Goal: Transaction & Acquisition: Download file/media

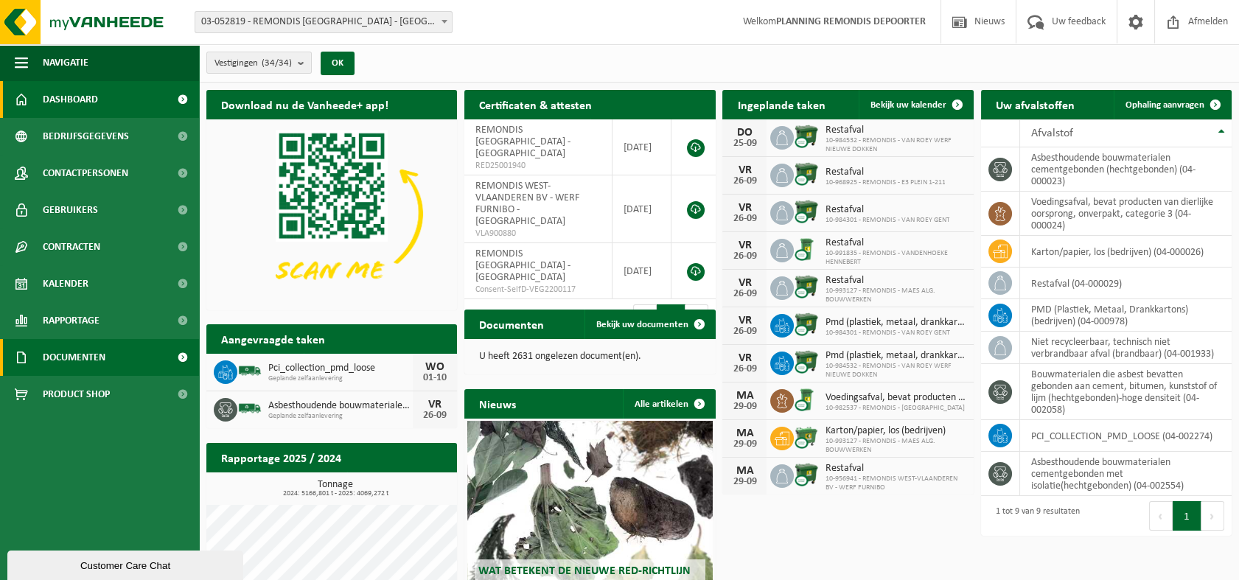
click at [89, 360] on span "Documenten" at bounding box center [74, 357] width 63 height 37
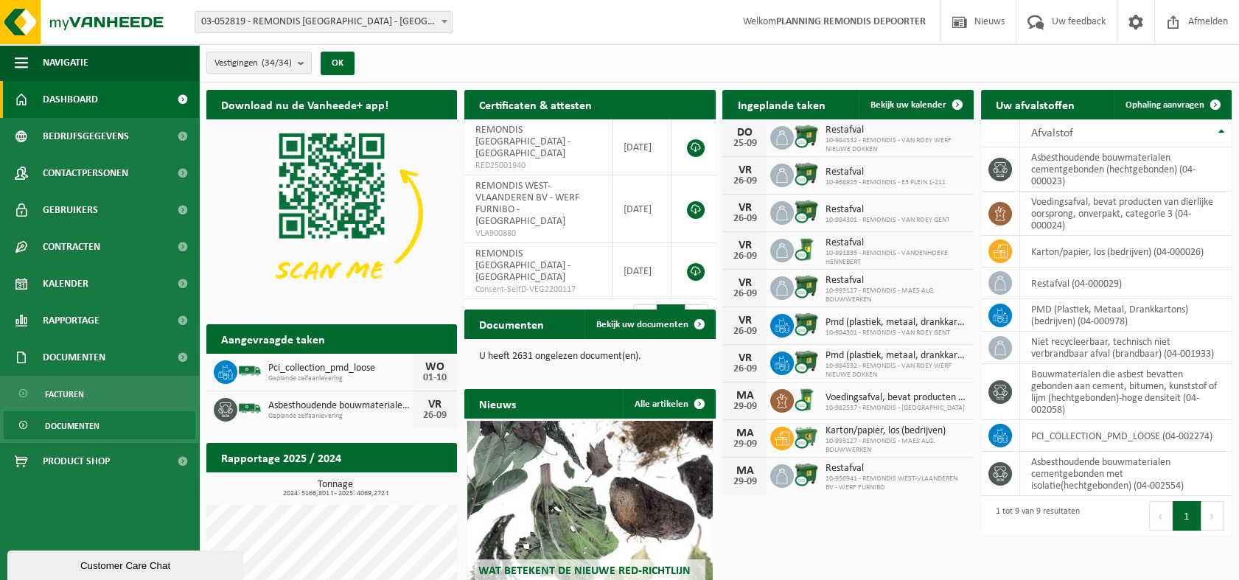
click at [94, 428] on span "Documenten" at bounding box center [72, 426] width 55 height 28
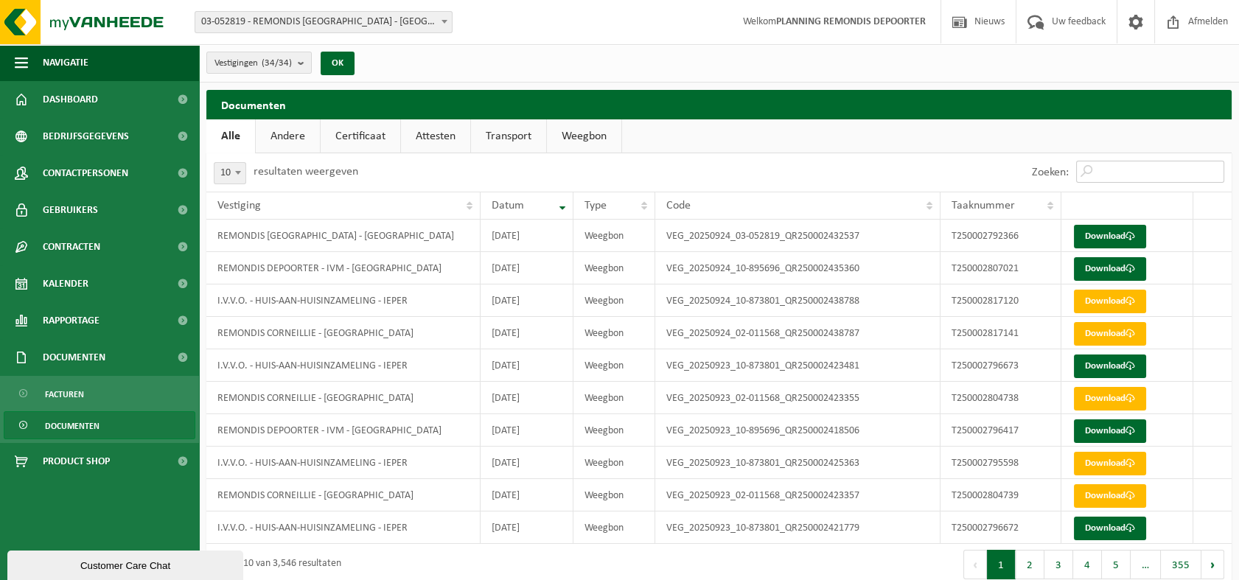
click at [1109, 172] on input "Zoeken:" at bounding box center [1150, 172] width 148 height 22
paste input "T250002796417"
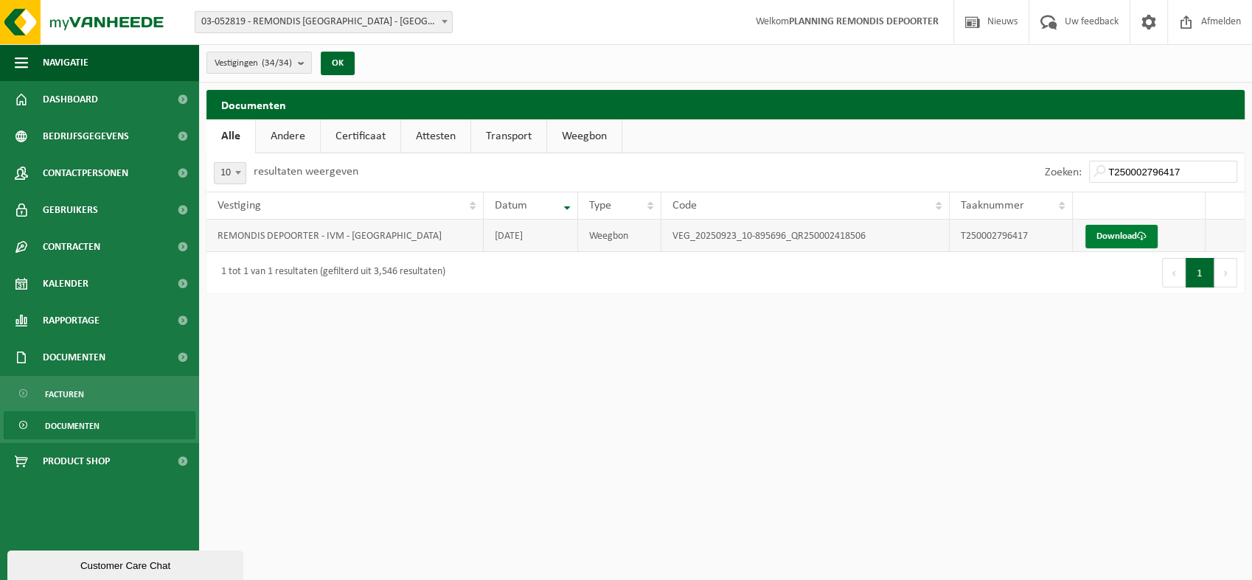
click at [1135, 239] on link "Download" at bounding box center [1121, 237] width 72 height 24
drag, startPoint x: 1183, startPoint y: 165, endPoint x: 932, endPoint y: 159, distance: 251.4
click at [932, 161] on div "Zoeken: T250002796417" at bounding box center [984, 172] width 519 height 38
paste input "0703"
click at [1103, 237] on link "Download" at bounding box center [1121, 237] width 72 height 24
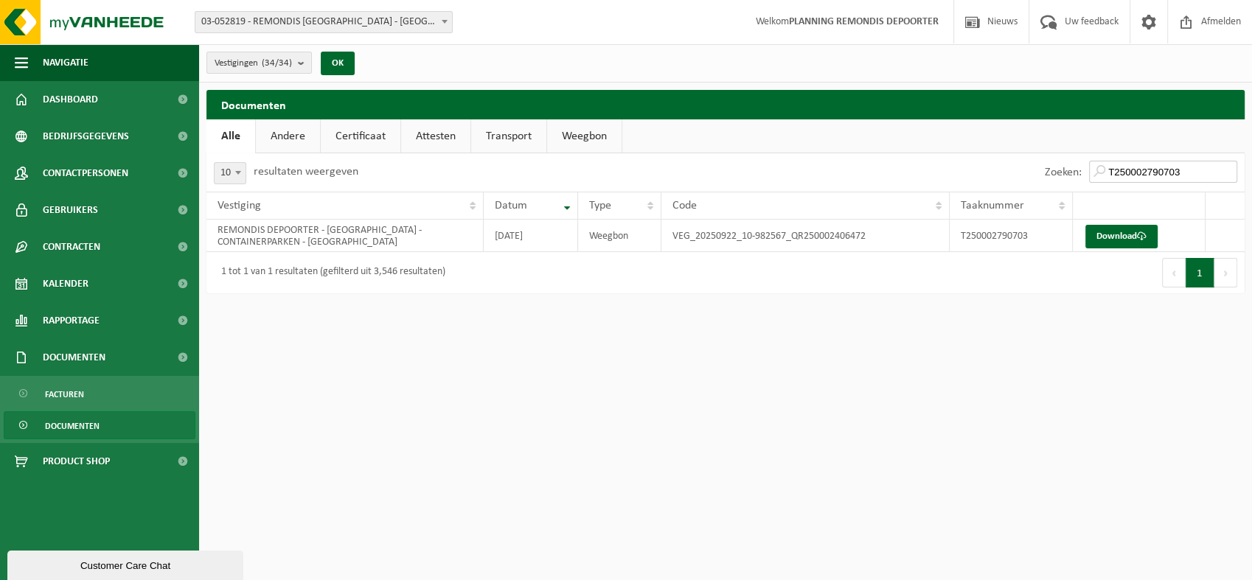
drag, startPoint x: 1185, startPoint y: 174, endPoint x: 1055, endPoint y: 168, distance: 130.6
click at [1055, 168] on div "Zoeken: T250002790703" at bounding box center [1140, 172] width 207 height 38
paste input "4"
type input "T250002790704"
click at [1106, 232] on link "Download" at bounding box center [1121, 237] width 72 height 24
